Goal: Information Seeking & Learning: Understand process/instructions

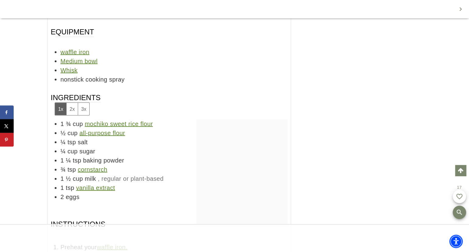
scroll to position [4185, 0]
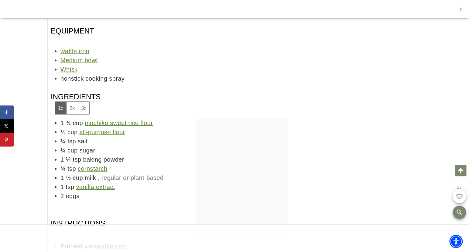
click at [83, 102] on button "3x" at bounding box center [84, 108] width 12 height 12
click at [70, 102] on button "2x" at bounding box center [72, 108] width 12 height 12
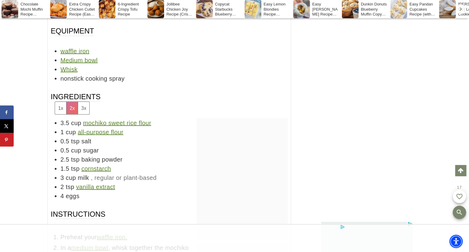
scroll to position [0, 0]
click at [84, 102] on button "3x" at bounding box center [84, 108] width 12 height 12
